Goal: Information Seeking & Learning: Learn about a topic

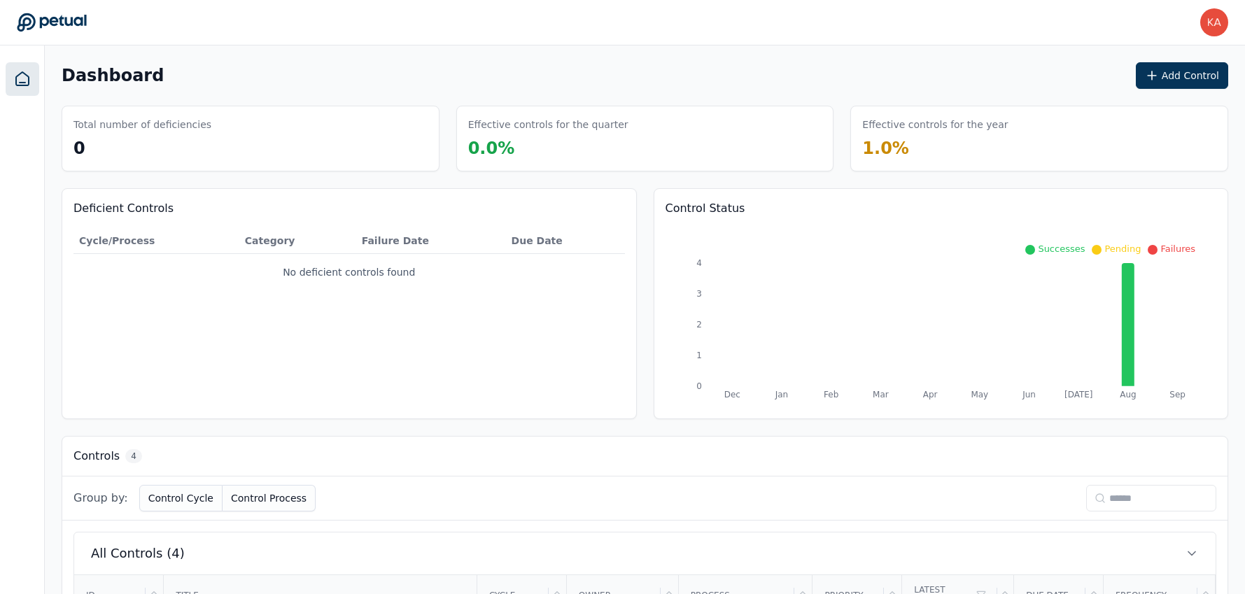
click at [13, 64] on link at bounding box center [23, 79] width 34 height 34
click at [23, 85] on icon at bounding box center [22, 78] width 13 height 13
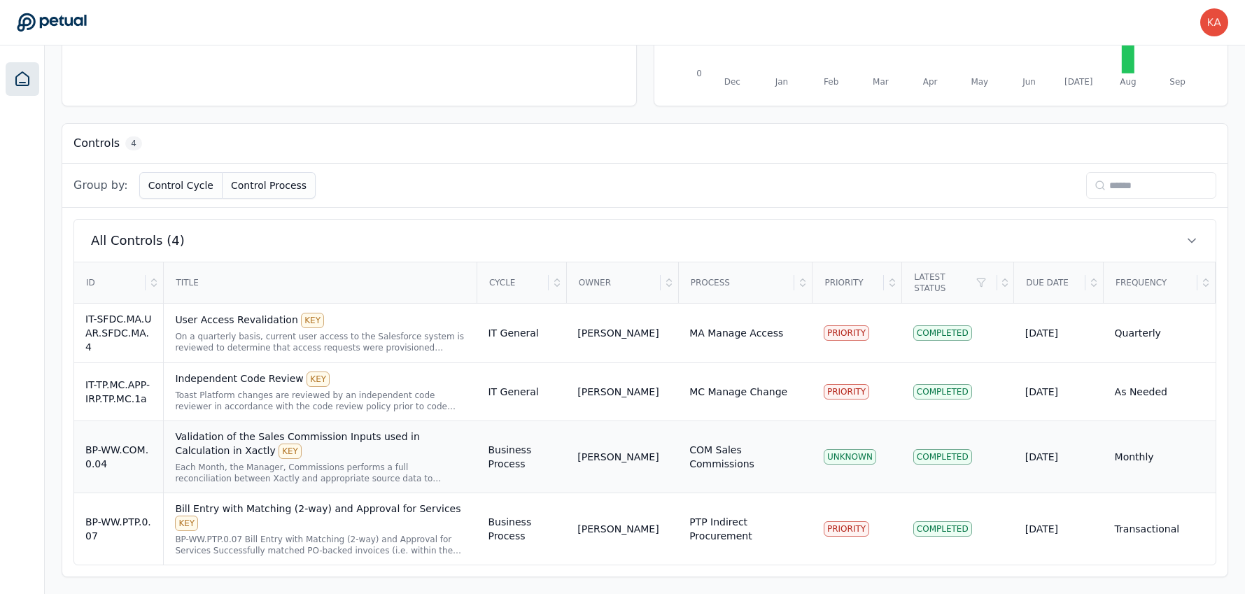
click at [295, 462] on div "Each Month, the Manager, Commissions performs a full reconciliation between Xac…" at bounding box center [320, 473] width 290 height 22
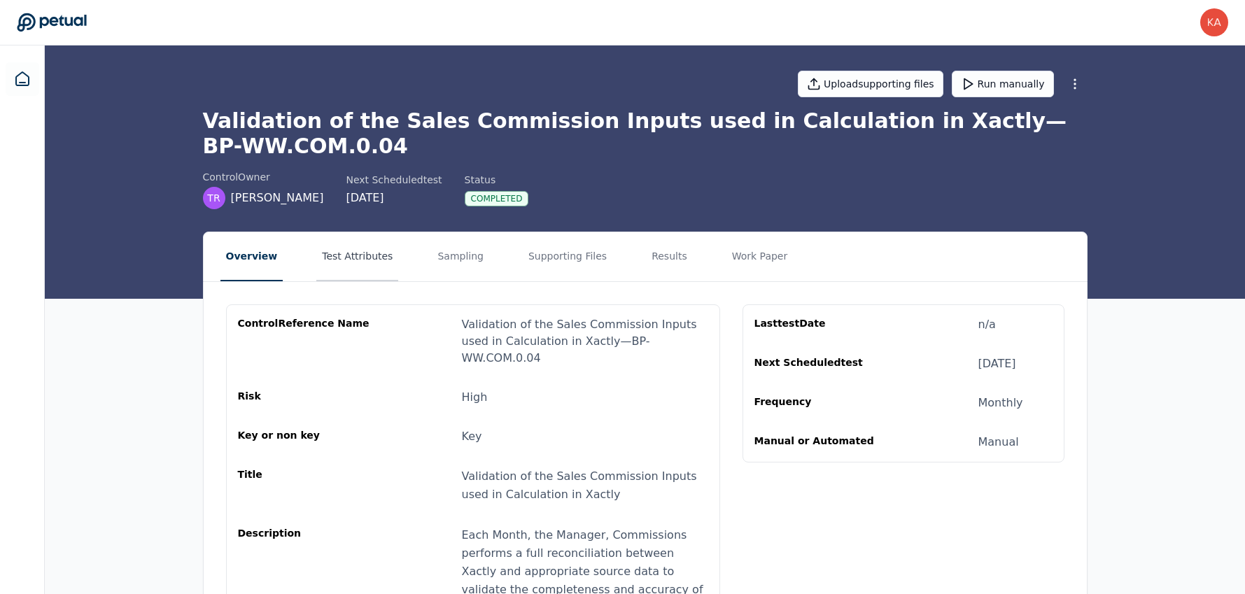
click at [359, 260] on button "Test Attributes" at bounding box center [357, 256] width 82 height 49
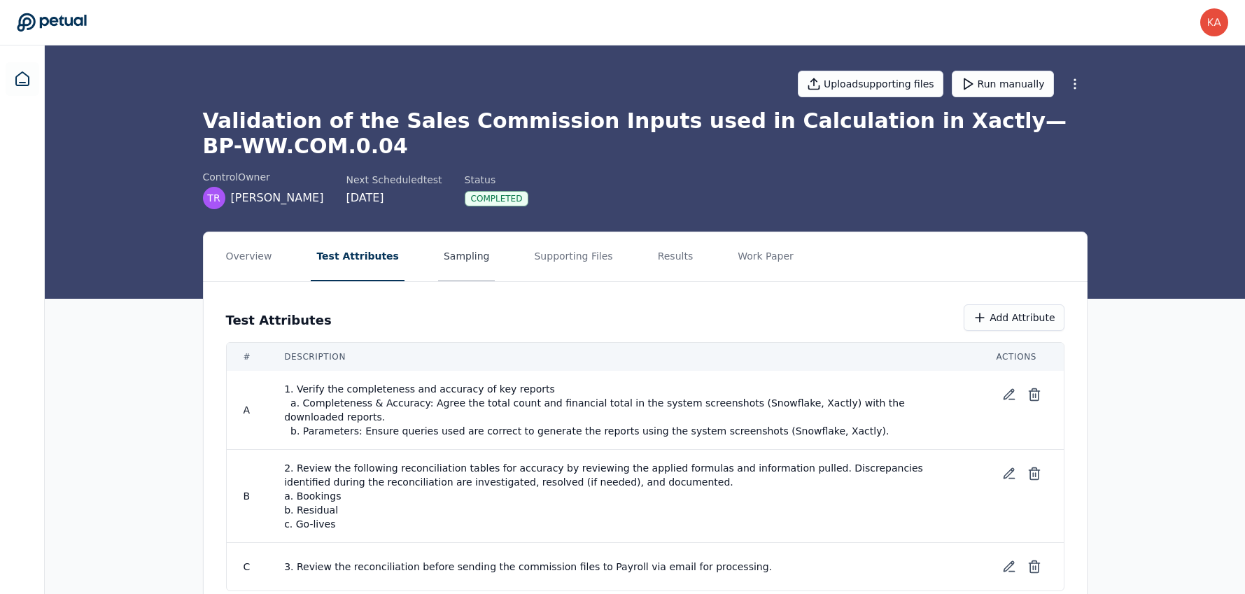
click at [472, 271] on button "Sampling" at bounding box center [466, 256] width 57 height 49
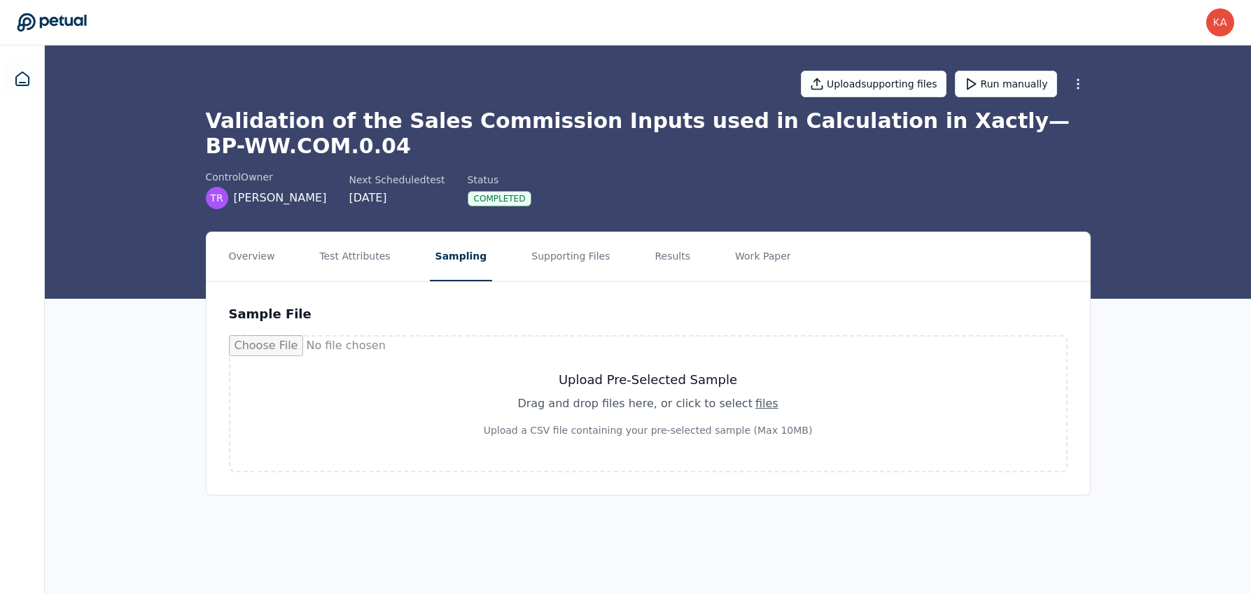
click at [552, 282] on div "Sample File Upload Pre-Selected Sample Drag and drop files here , or click to s…" at bounding box center [647, 388] width 883 height 213
click at [548, 269] on button "Supporting Files" at bounding box center [571, 256] width 90 height 49
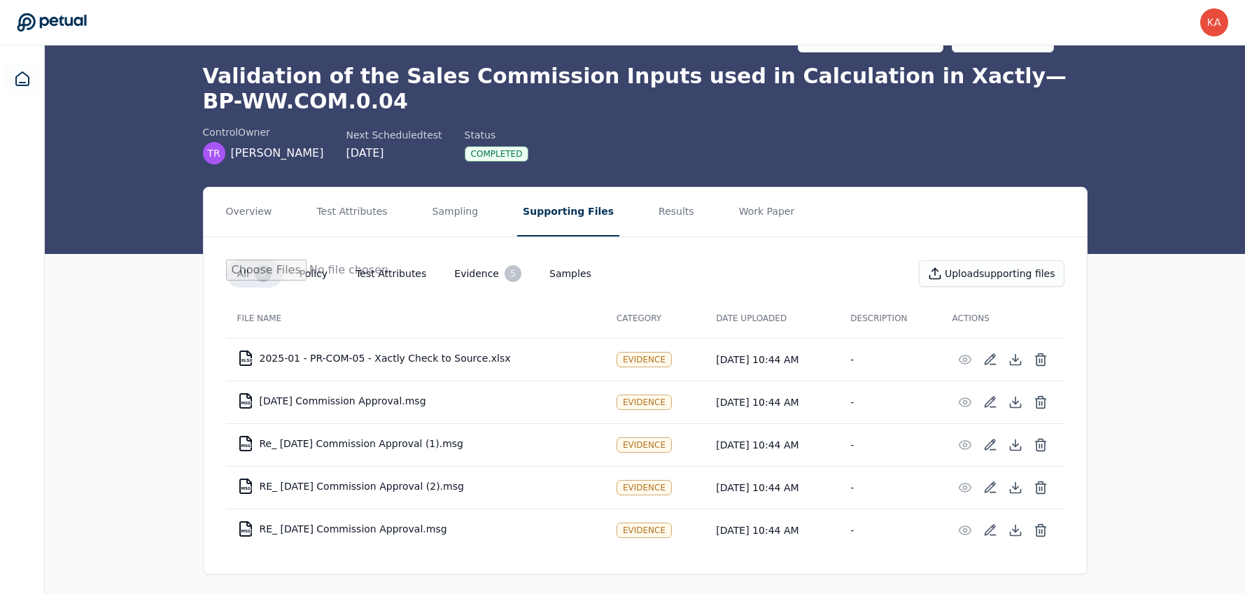
scroll to position [48, 0]
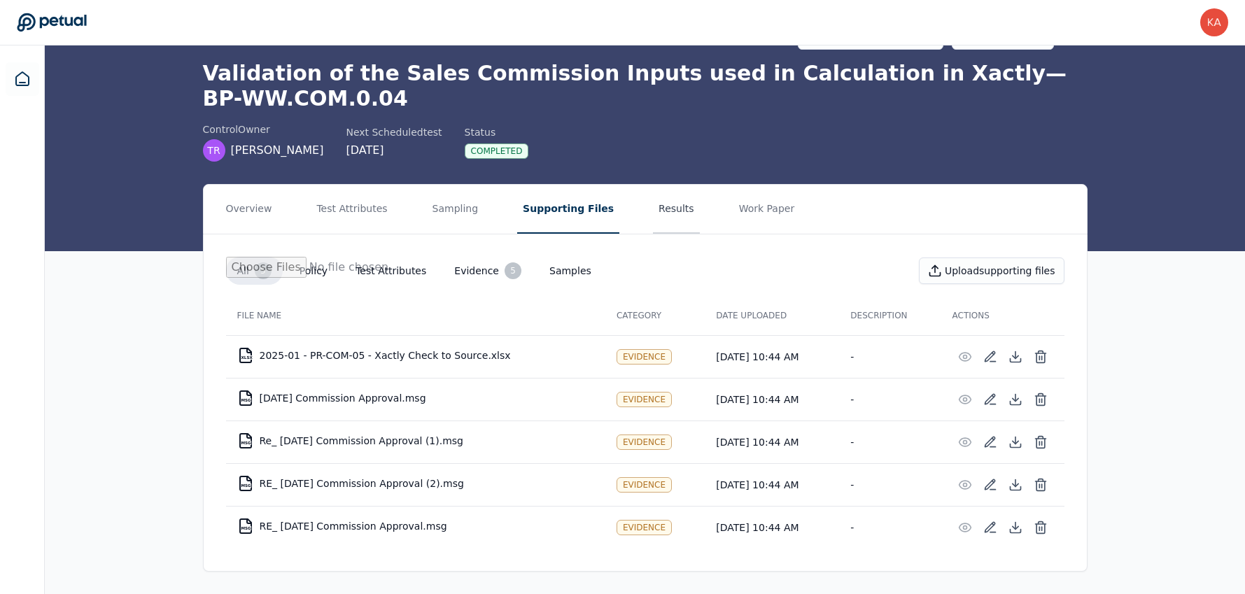
click at [653, 218] on button "Results" at bounding box center [676, 209] width 47 height 49
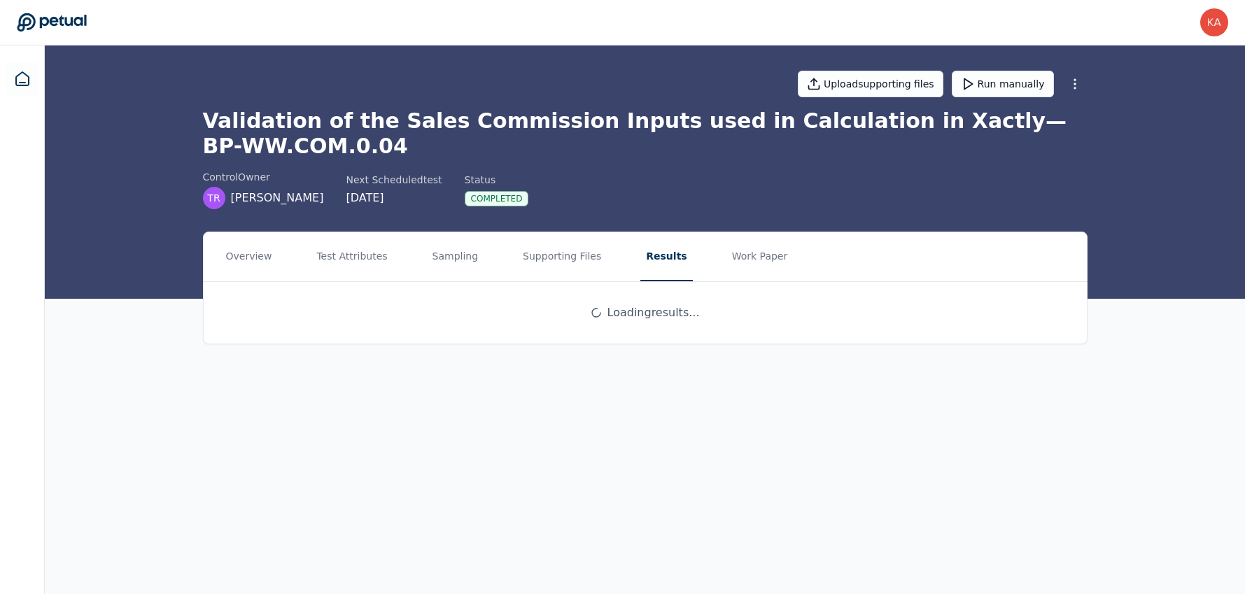
scroll to position [0, 0]
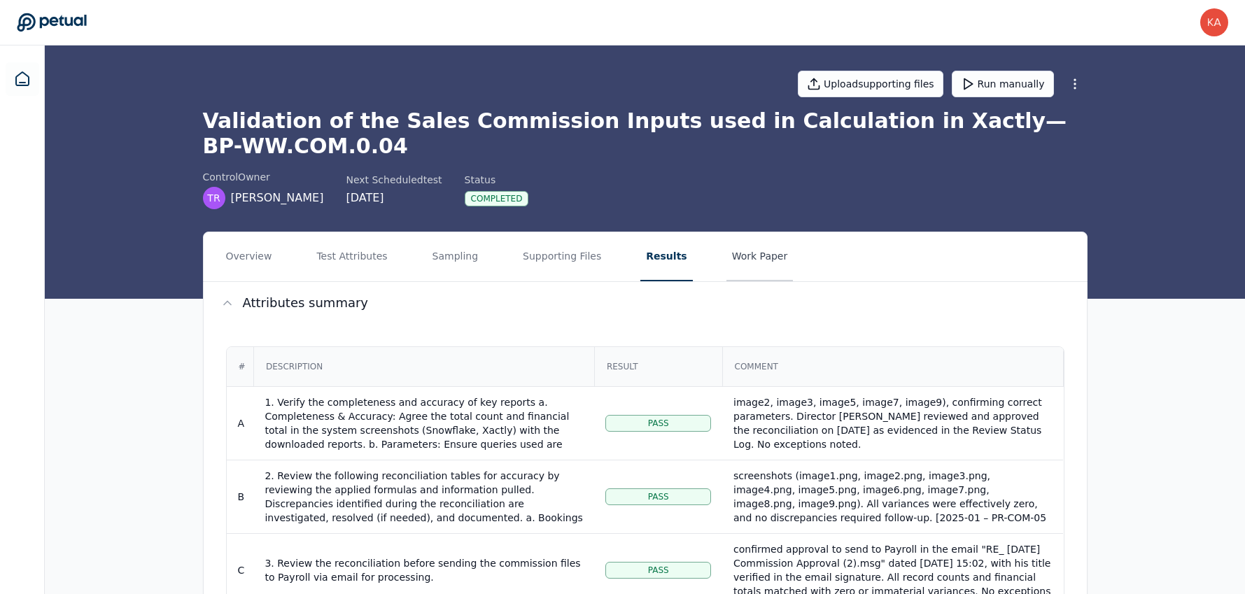
click at [752, 251] on button "Work Paper" at bounding box center [760, 256] width 67 height 49
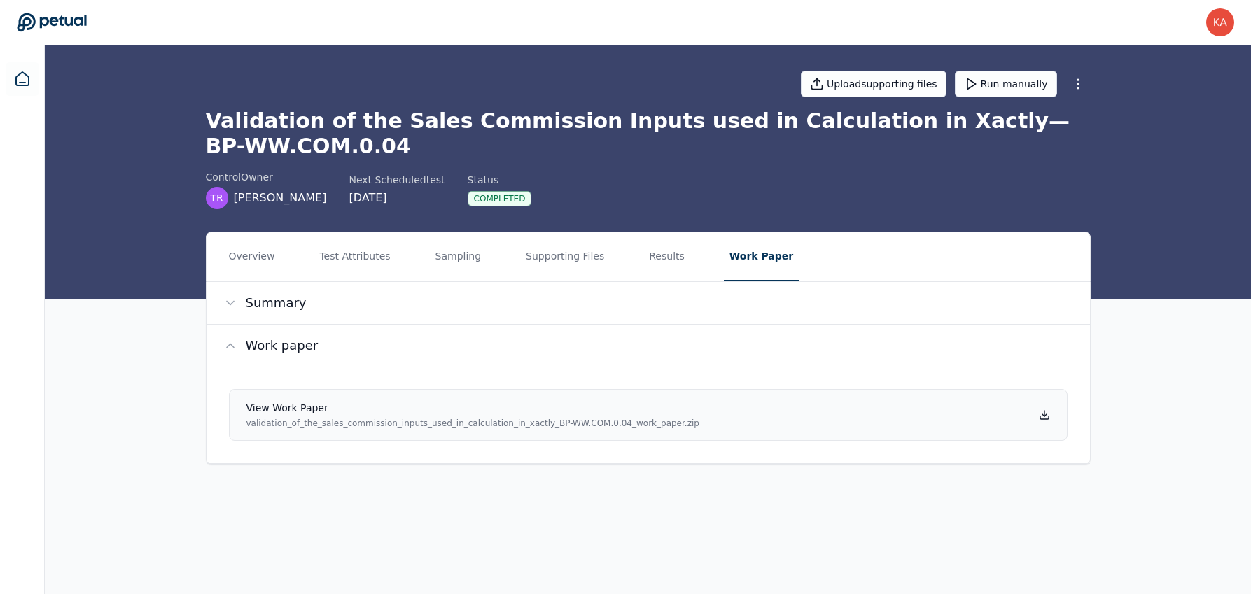
click at [1047, 412] on icon at bounding box center [1044, 414] width 11 height 11
click at [296, 302] on span "Summary" at bounding box center [276, 303] width 61 height 20
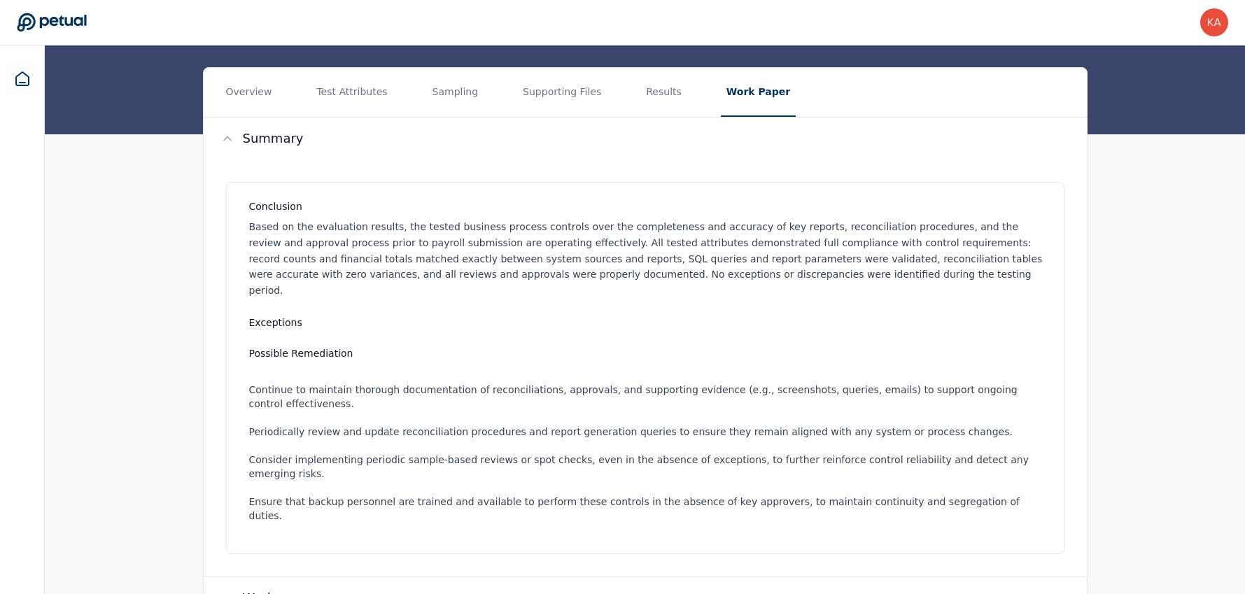
scroll to position [7, 0]
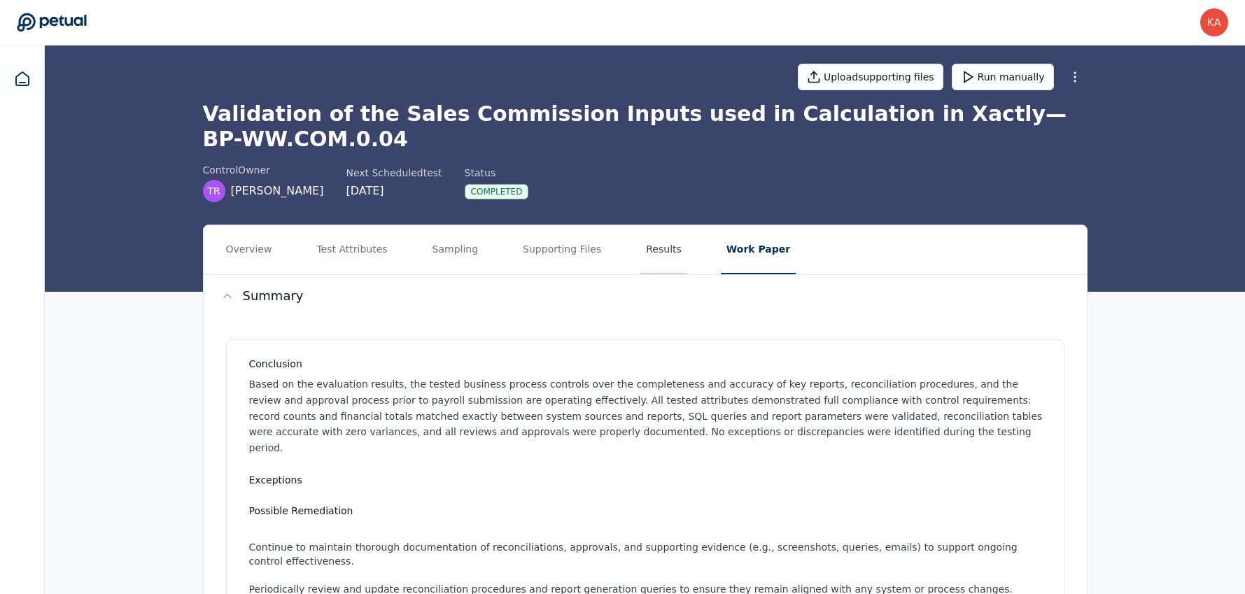
click at [640, 261] on button "Results" at bounding box center [663, 249] width 47 height 49
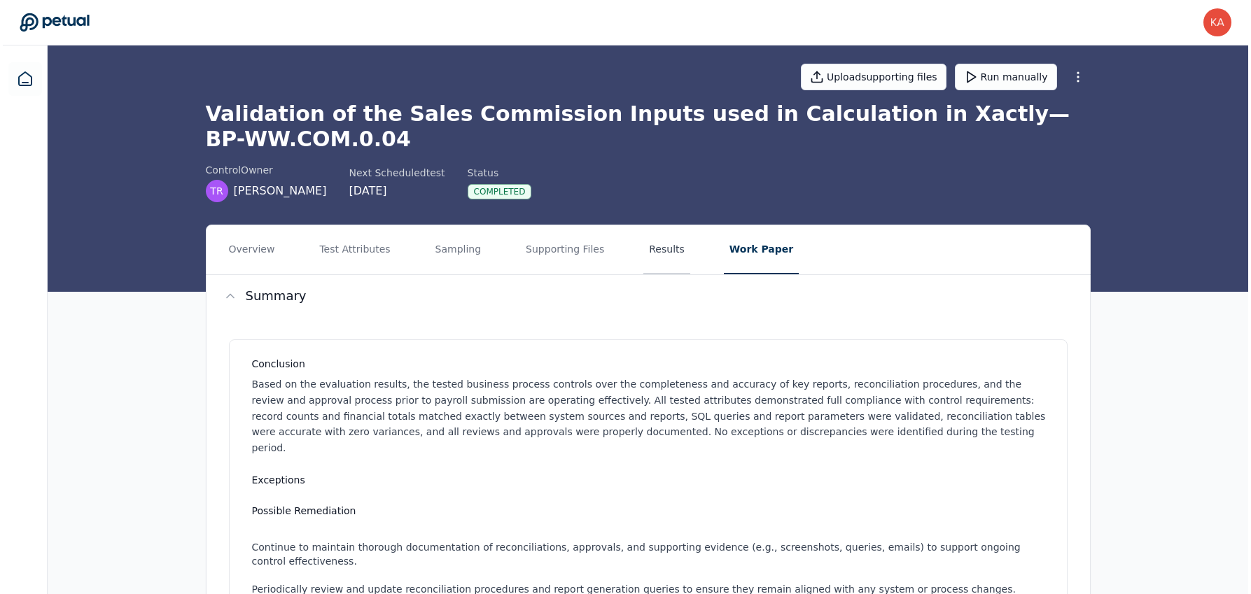
scroll to position [0, 0]
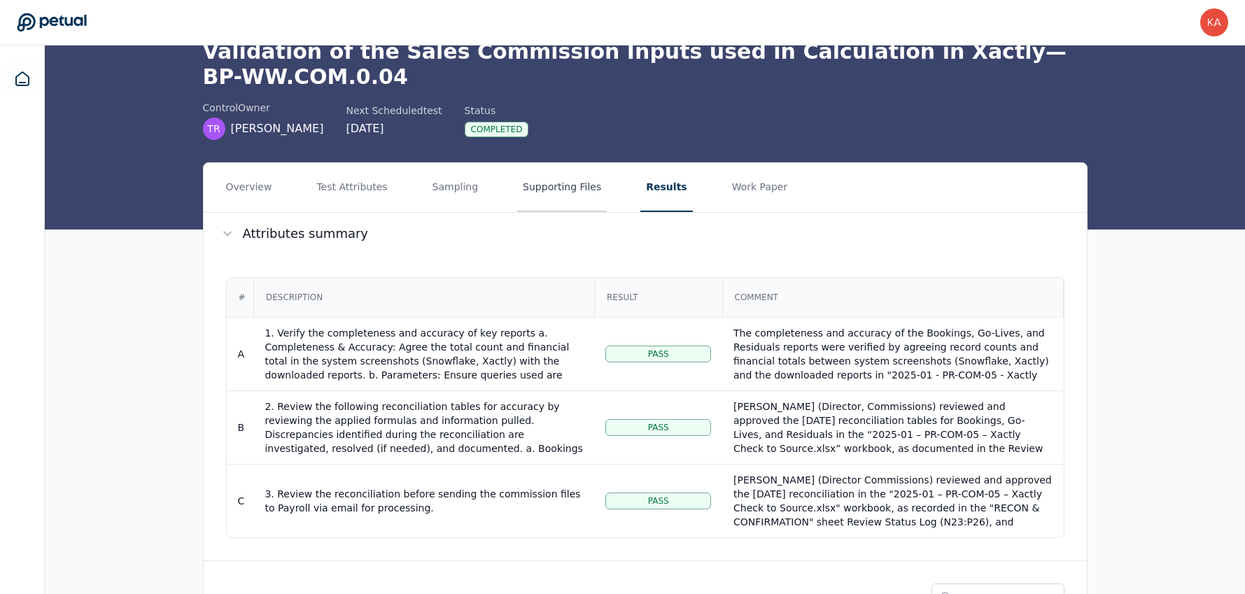
scroll to position [78, 0]
